Goal: Check status: Check status

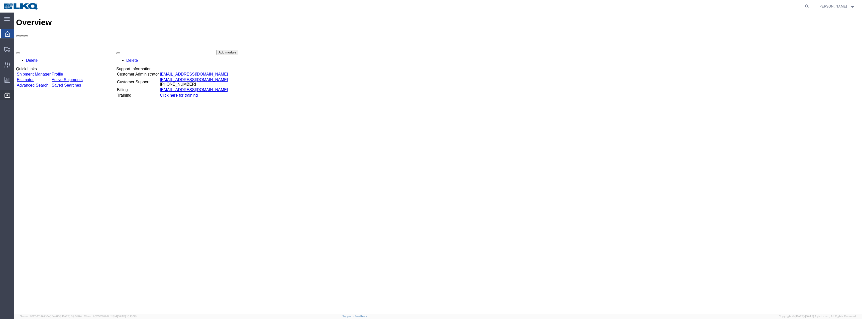
click at [0, 0] on span "Location Appointment" at bounding box center [0, 0] width 0 height 0
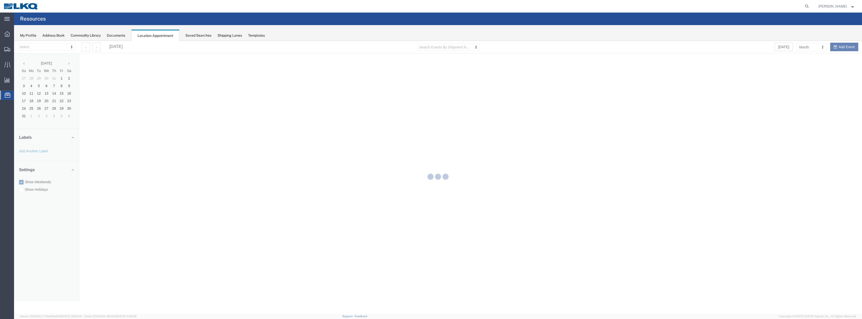
select select "28018"
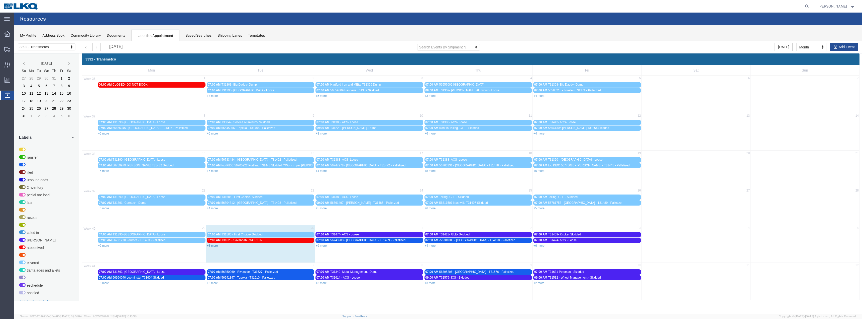
click at [215, 245] on link "+8 more" at bounding box center [212, 246] width 11 height 4
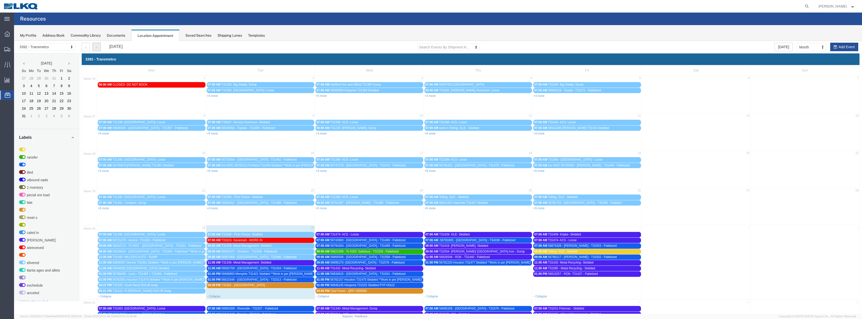
click at [94, 47] on button "button" at bounding box center [96, 47] width 8 height 9
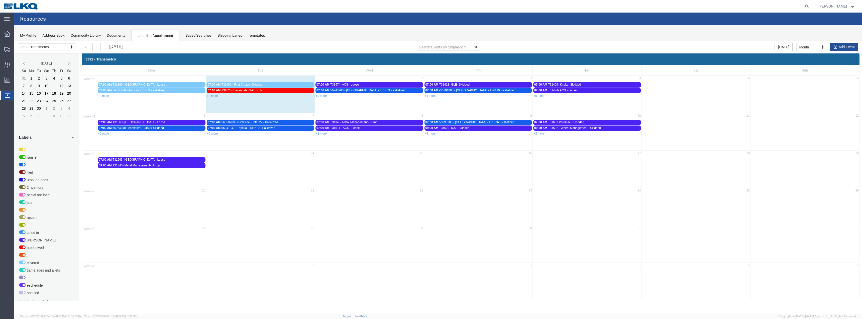
click at [213, 133] on div at bounding box center [438, 177] width 848 height 272
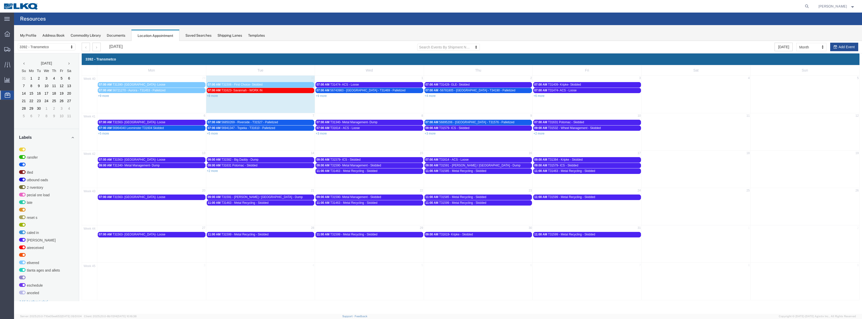
click at [213, 133] on link "+5 more" at bounding box center [212, 134] width 11 height 4
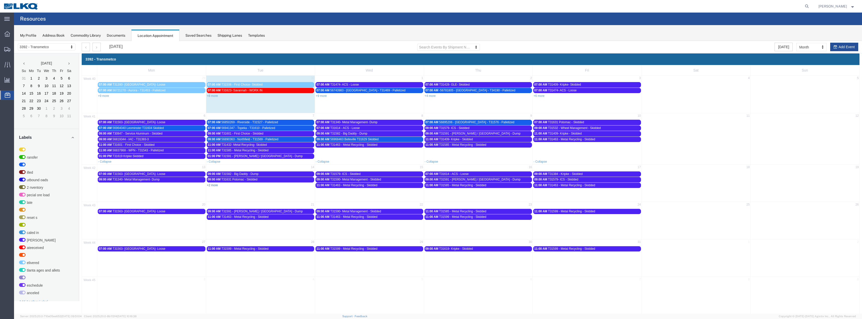
click at [212, 185] on link "+2 more" at bounding box center [212, 185] width 11 height 4
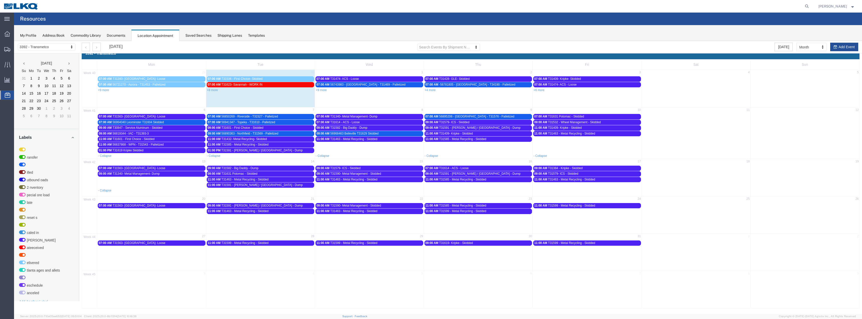
click at [321, 90] on link "+9 more" at bounding box center [321, 90] width 11 height 4
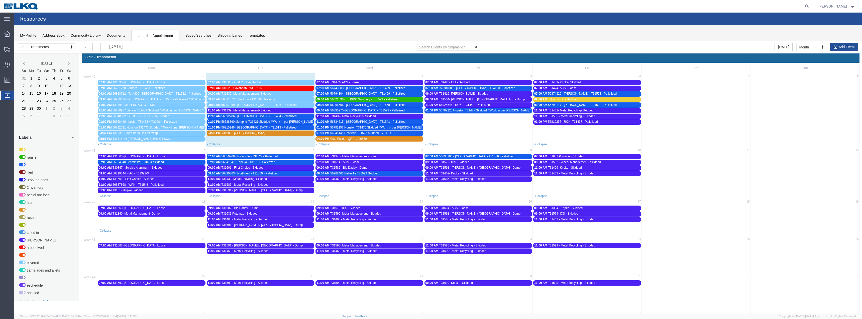
scroll to position [0, 0]
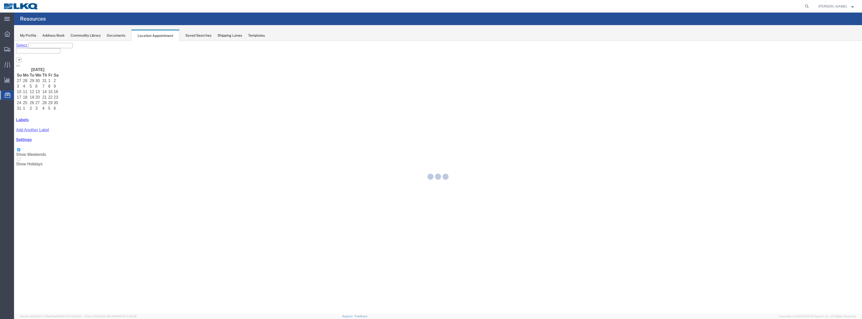
select select "28018"
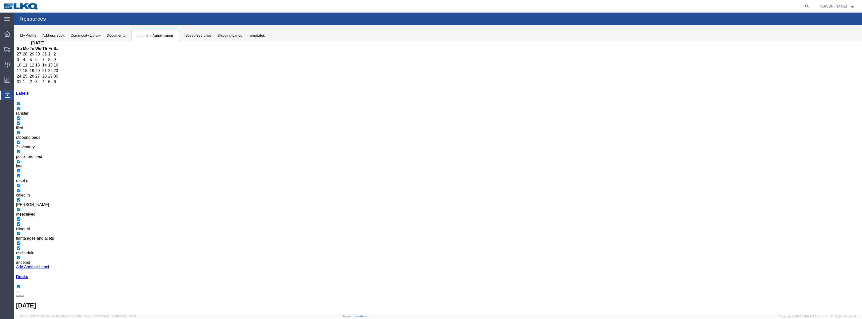
scroll to position [28, 0]
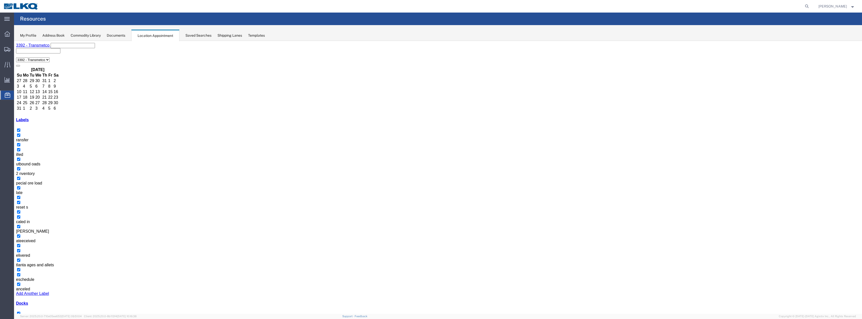
type input "56848442"
